Goal: Obtain resource: Obtain resource

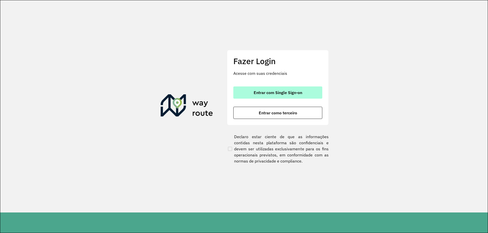
click at [245, 89] on button "Entrar com Single Sign-on" at bounding box center [277, 93] width 89 height 12
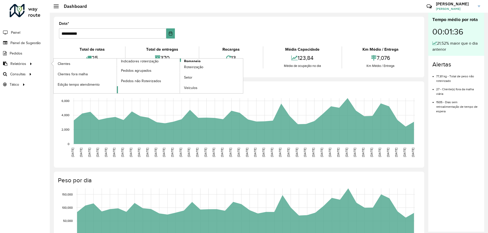
click at [188, 59] on span "Romaneio" at bounding box center [192, 61] width 17 height 5
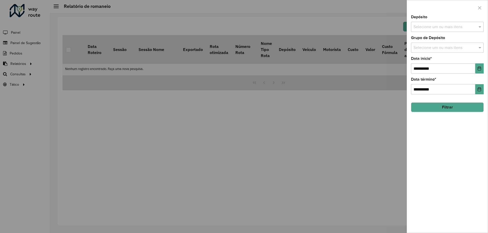
click at [430, 24] on input "text" at bounding box center [444, 27] width 65 height 6
click at [421, 51] on div "CDD [GEOGRAPHIC_DATA]" at bounding box center [447, 52] width 72 height 9
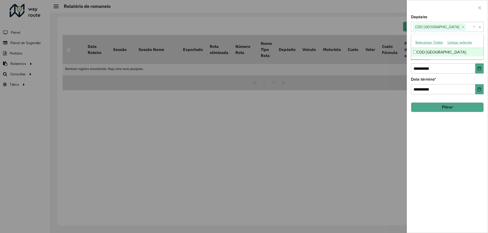
click at [479, 27] on span at bounding box center [480, 27] width 6 height 6
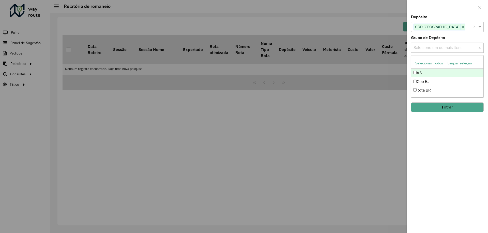
click at [459, 48] on input "text" at bounding box center [444, 48] width 65 height 6
click at [422, 82] on div "Geo RJ" at bounding box center [447, 81] width 72 height 9
click at [482, 47] on span at bounding box center [480, 48] width 6 height 6
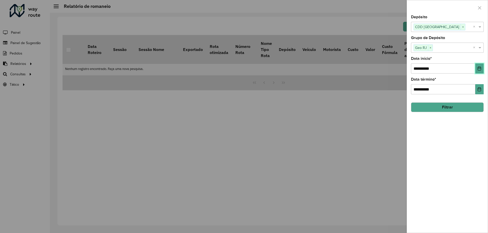
click at [477, 66] on button "Choose Date" at bounding box center [479, 69] width 8 height 10
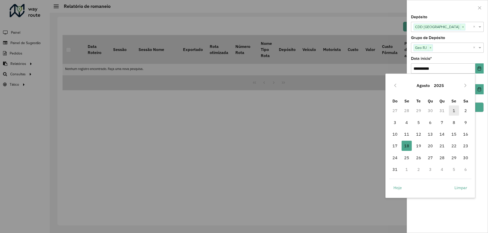
click at [453, 113] on span "1" at bounding box center [454, 111] width 10 height 10
type input "**********"
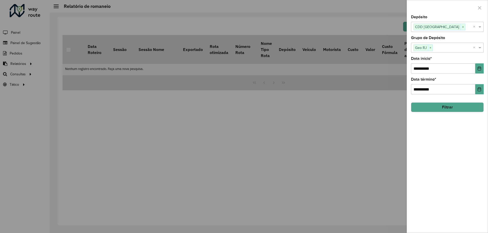
click at [446, 106] on button "Filtrar" at bounding box center [447, 108] width 73 height 10
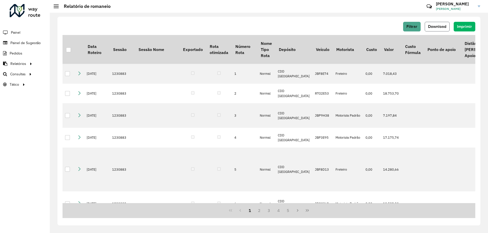
click at [437, 25] on span "Download" at bounding box center [437, 26] width 18 height 4
